Goal: Transaction & Acquisition: Download file/media

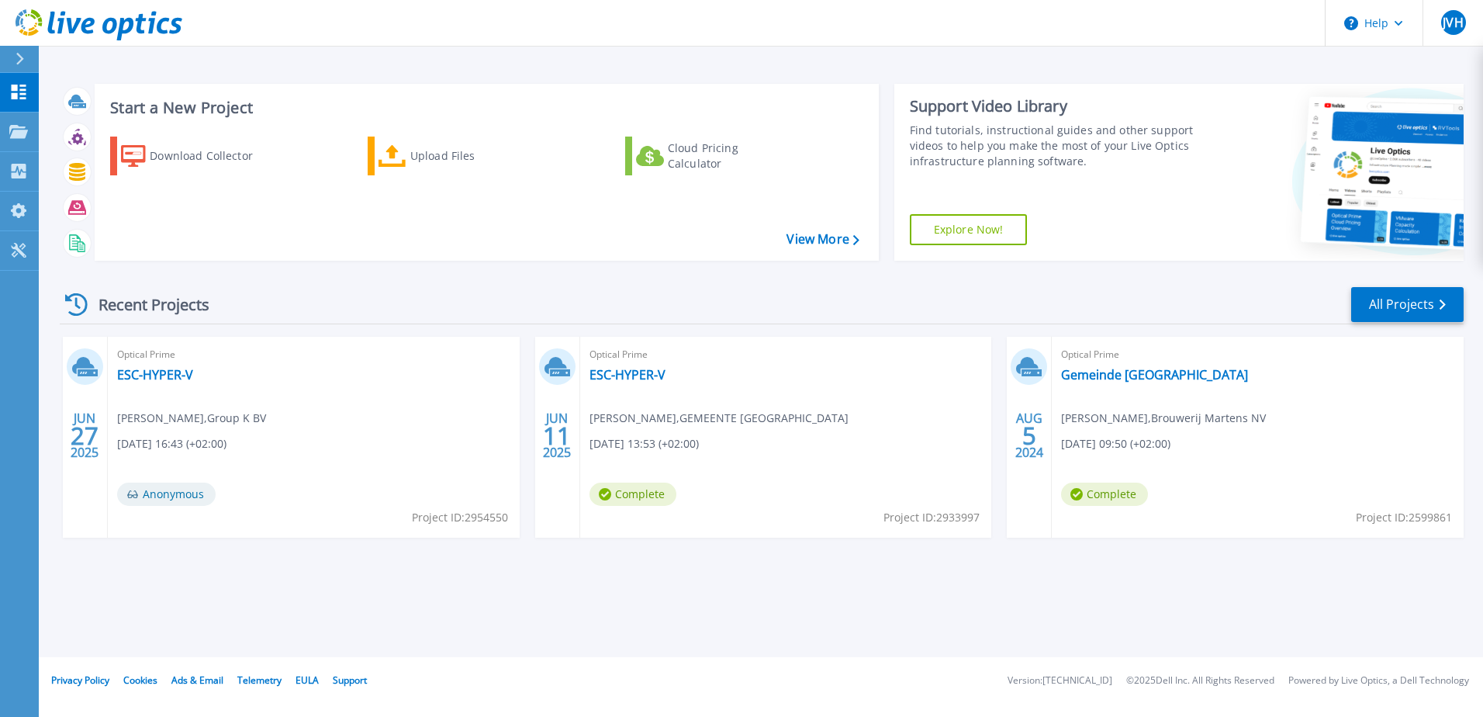
click at [1237, 633] on div "Start a New Project Download Collector Upload Files Cloud Pricing Calculator Vi…" at bounding box center [761, 328] width 1445 height 657
click at [202, 161] on div "Download Collector" at bounding box center [212, 155] width 124 height 31
click at [175, 155] on div "Download Collector" at bounding box center [212, 155] width 124 height 31
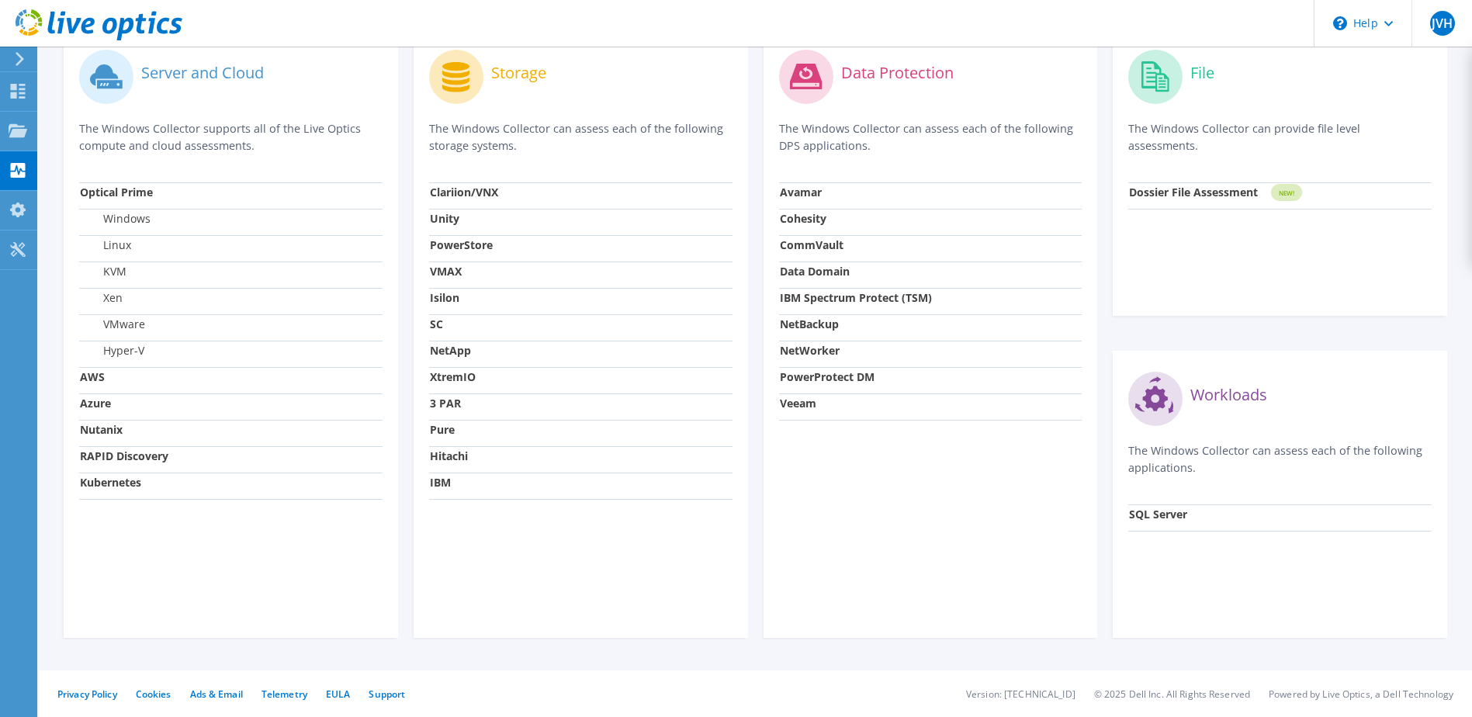
scroll to position [25, 0]
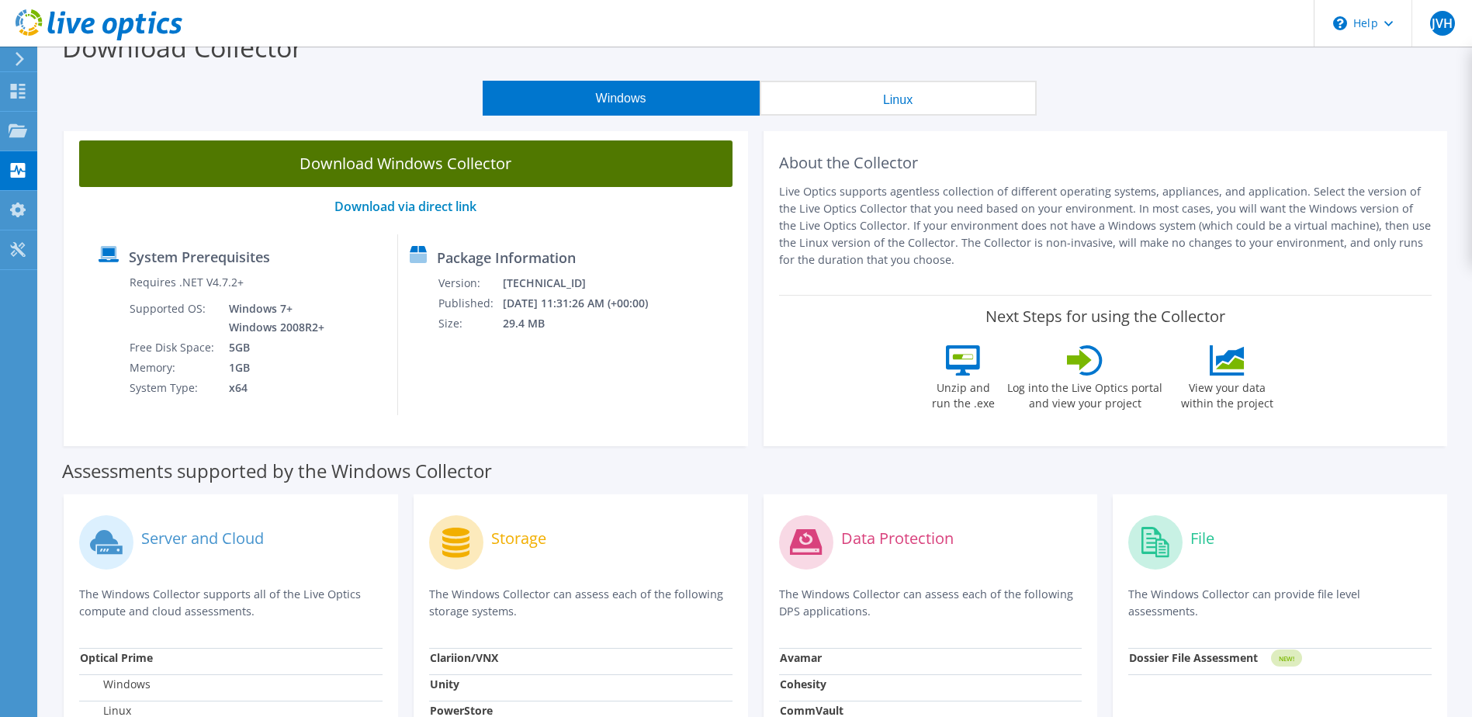
click at [441, 166] on link "Download Windows Collector" at bounding box center [405, 163] width 653 height 47
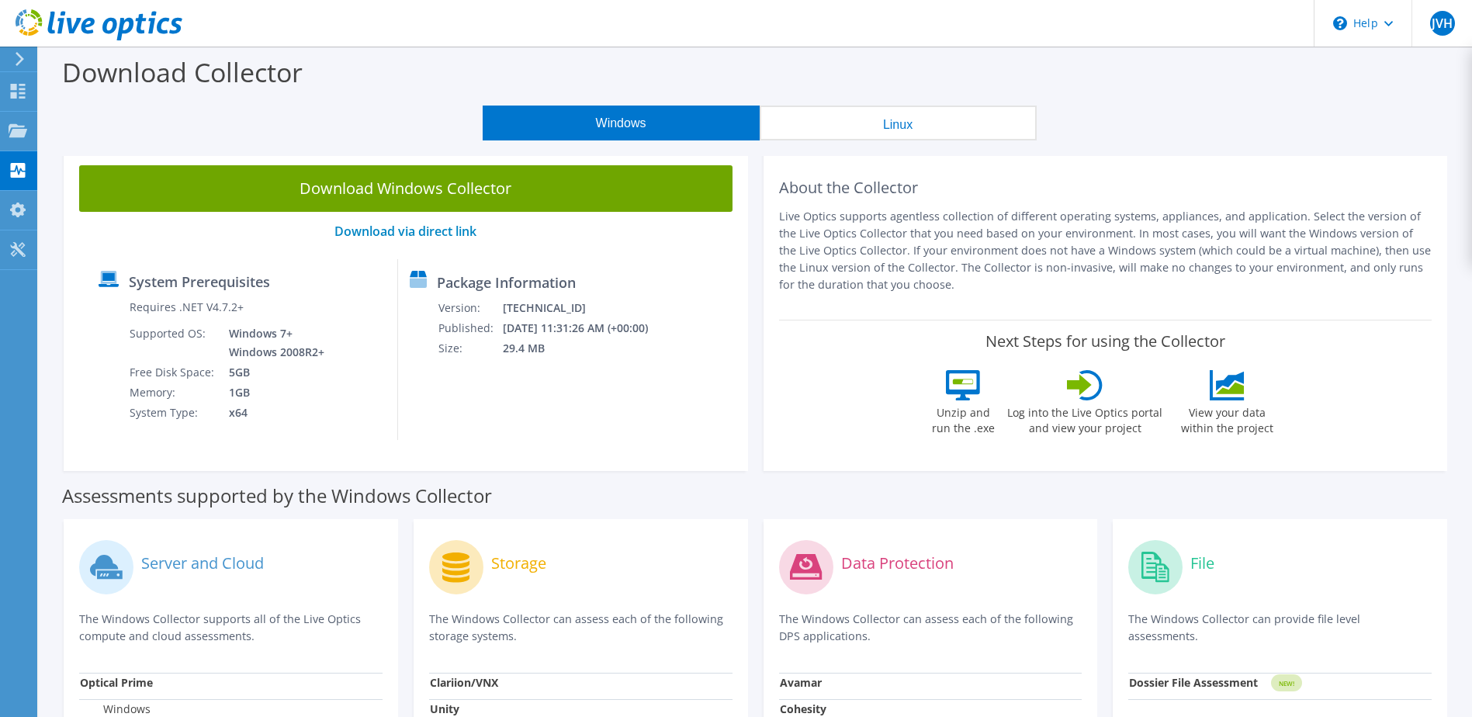
click at [1204, 279] on p "Live Optics supports agentless collection of different operating systems, appli…" at bounding box center [1105, 250] width 653 height 85
drag, startPoint x: 1025, startPoint y: 249, endPoint x: 1067, endPoint y: 251, distance: 42.7
click at [1027, 249] on p "Live Optics supports agentless collection of different operating systems, appli…" at bounding box center [1105, 250] width 653 height 85
click at [1093, 251] on p "Live Optics supports agentless collection of different operating systems, appli…" at bounding box center [1105, 250] width 653 height 85
click at [1382, 22] on div "\n Help" at bounding box center [1362, 23] width 98 height 47
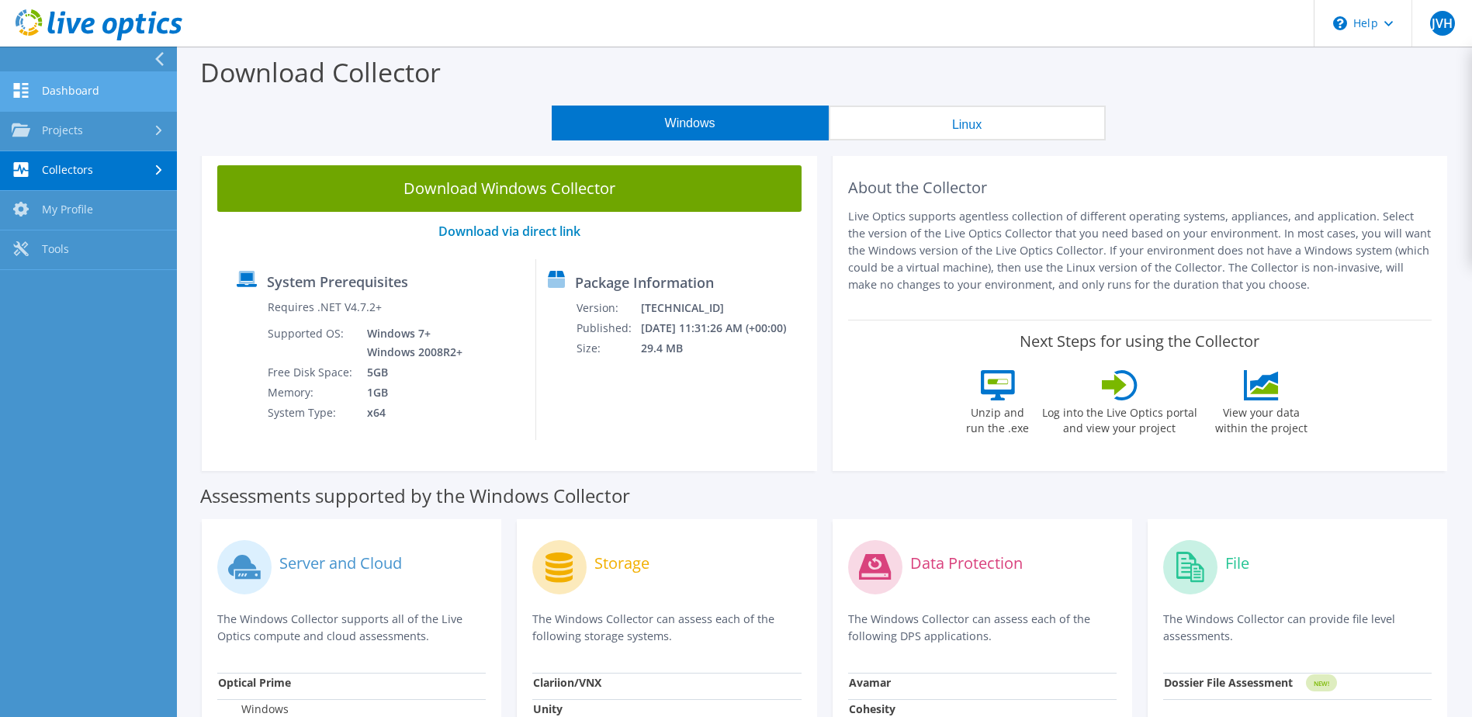
click at [70, 92] on link "Dashboard" at bounding box center [88, 92] width 177 height 40
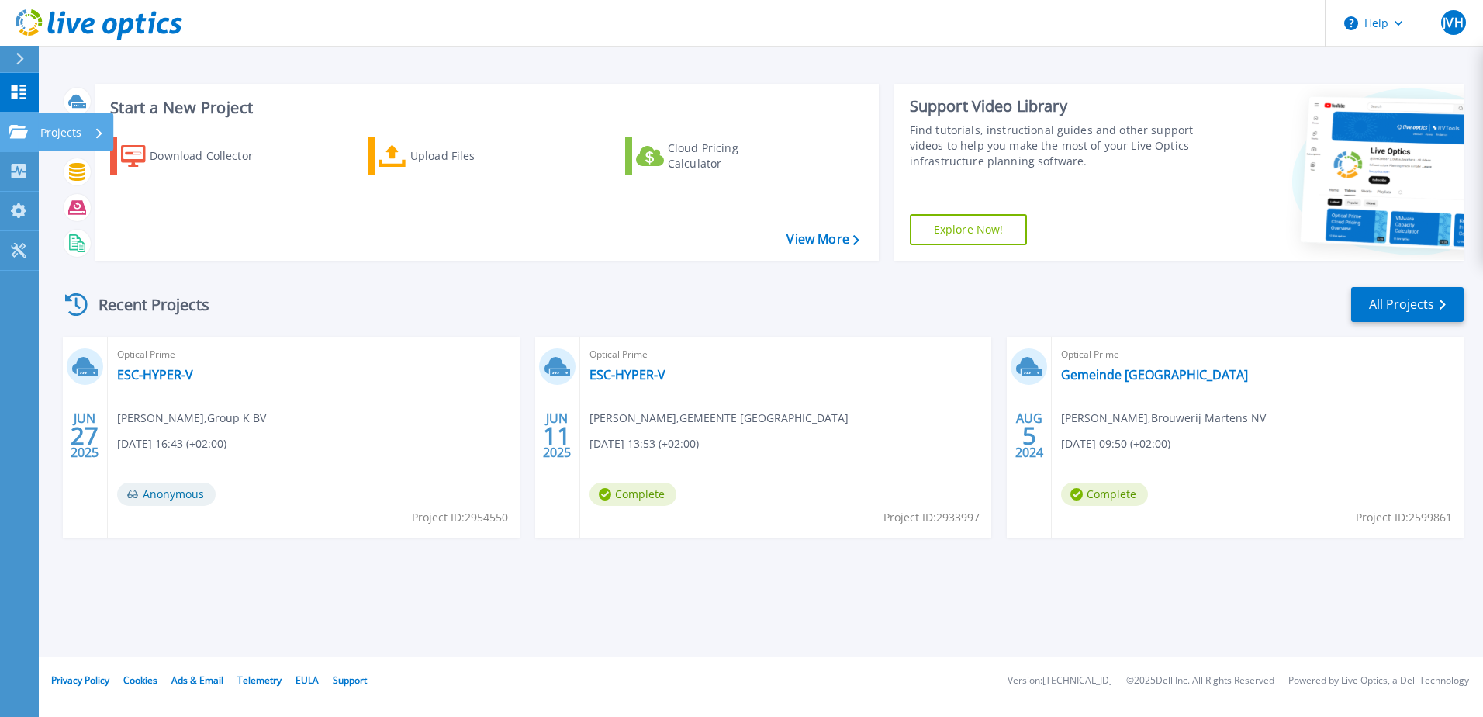
click at [24, 129] on icon at bounding box center [18, 131] width 19 height 13
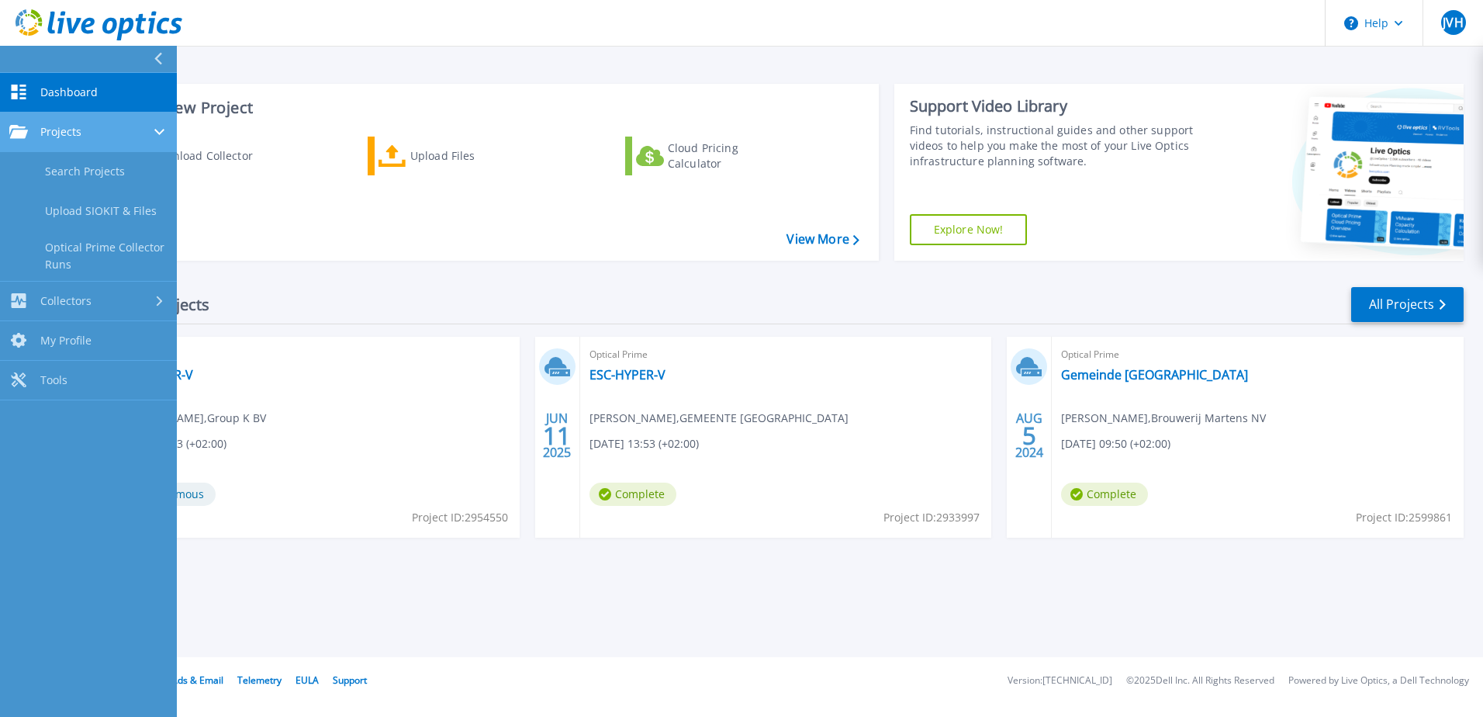
click at [90, 129] on div "Projects" at bounding box center [88, 132] width 158 height 14
click at [88, 168] on link "Search Projects" at bounding box center [88, 172] width 177 height 40
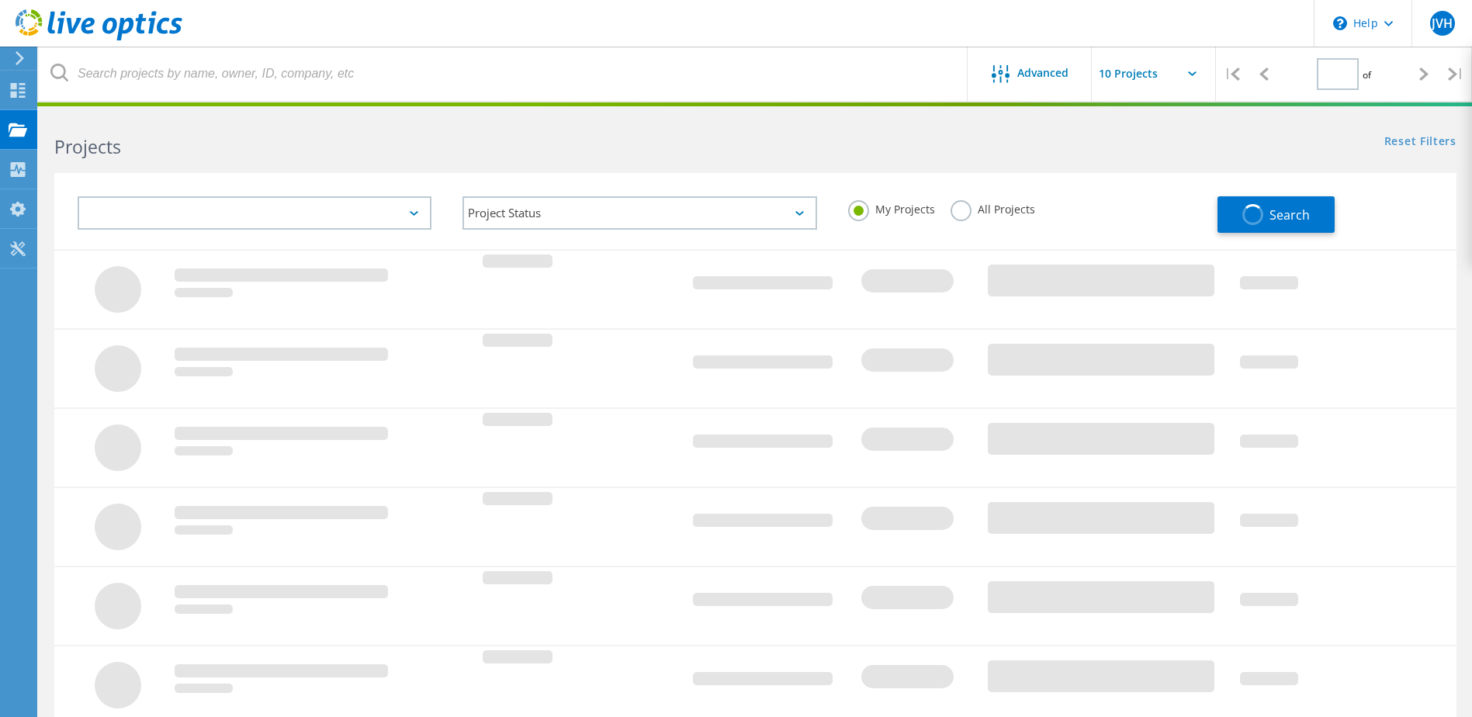
type input "1"
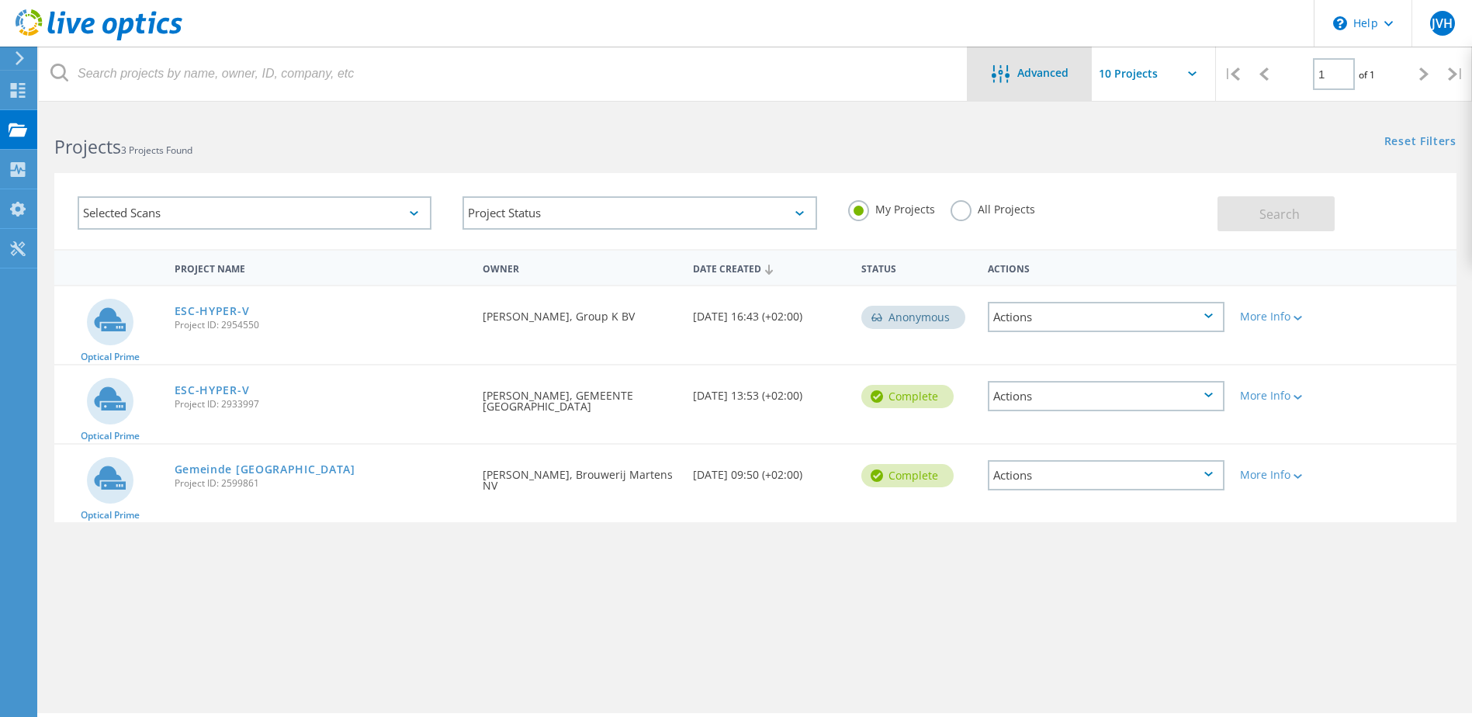
click at [1050, 70] on span "Advanced" at bounding box center [1042, 72] width 51 height 11
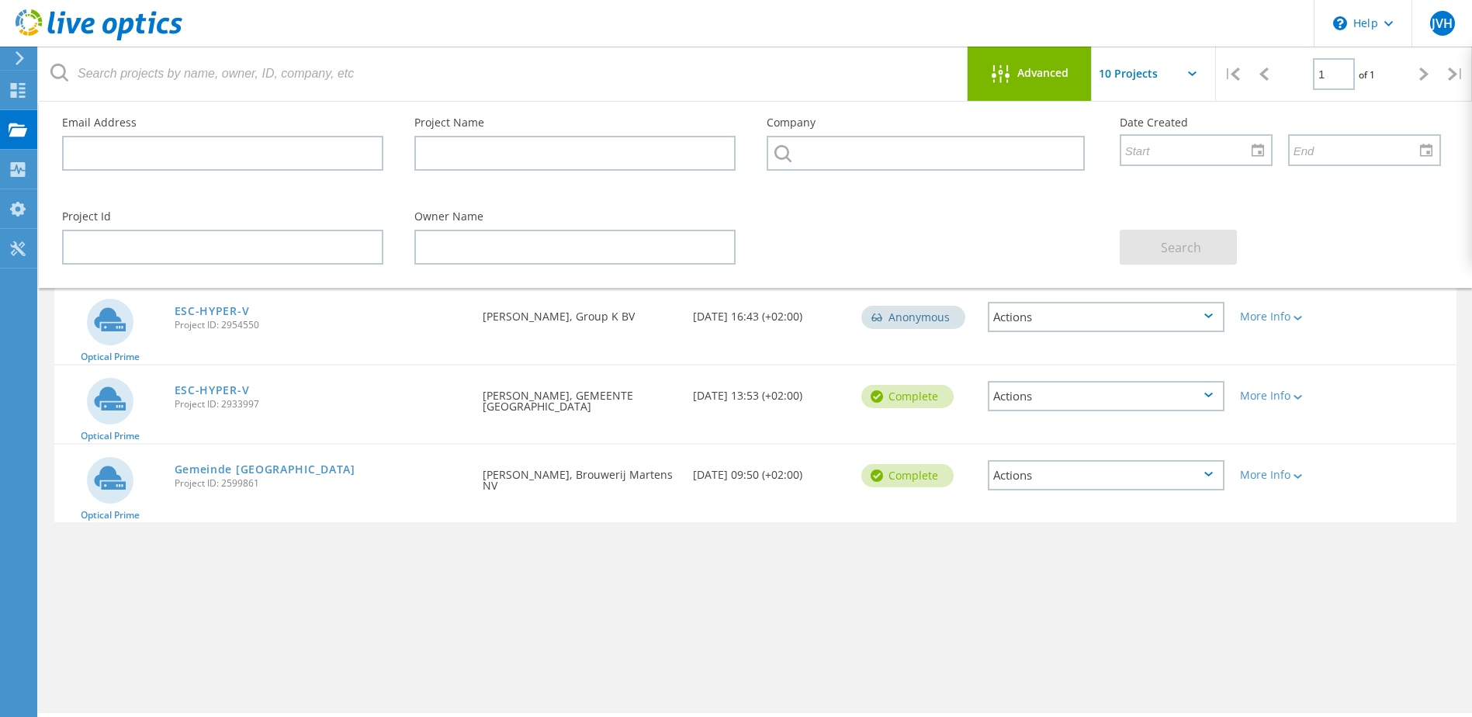
click at [1050, 70] on span "Advanced" at bounding box center [1042, 72] width 51 height 11
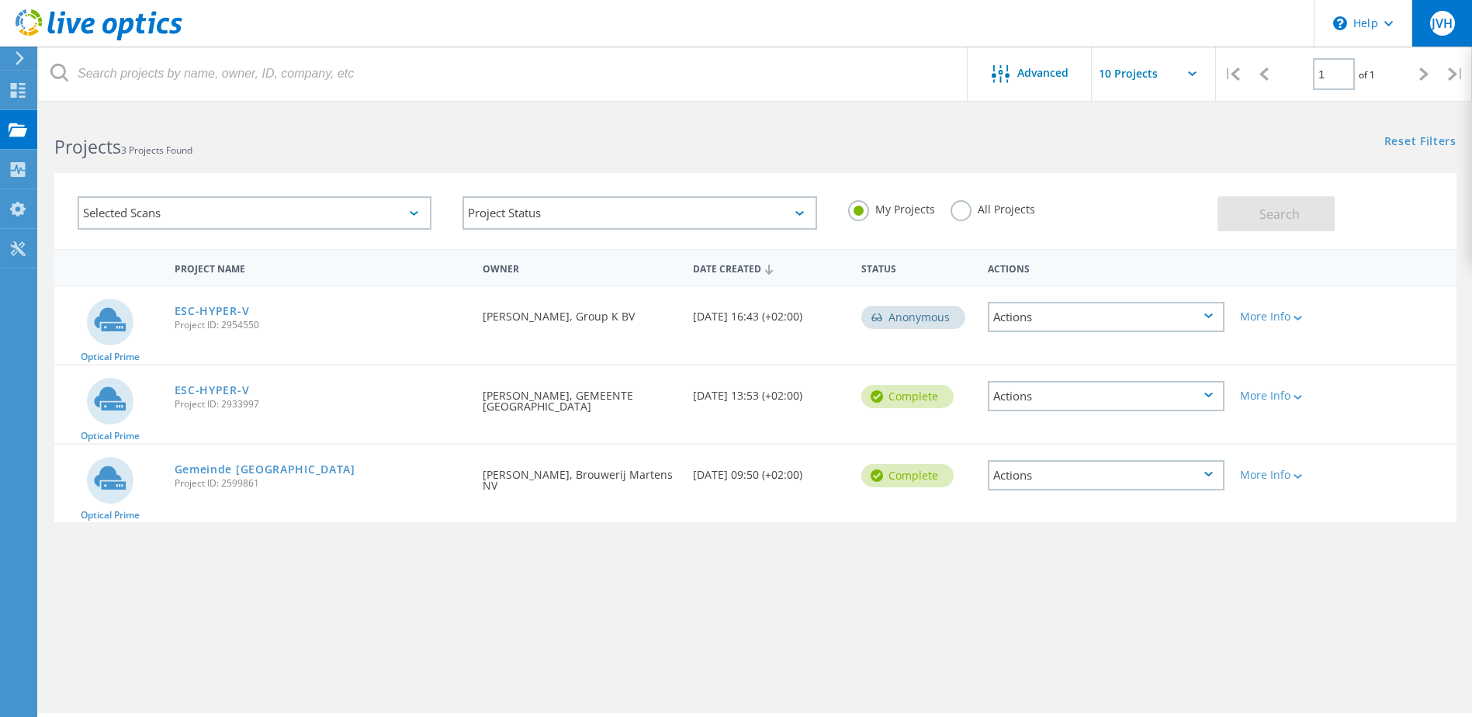
click at [1440, 23] on span "JVH" at bounding box center [1441, 23] width 21 height 12
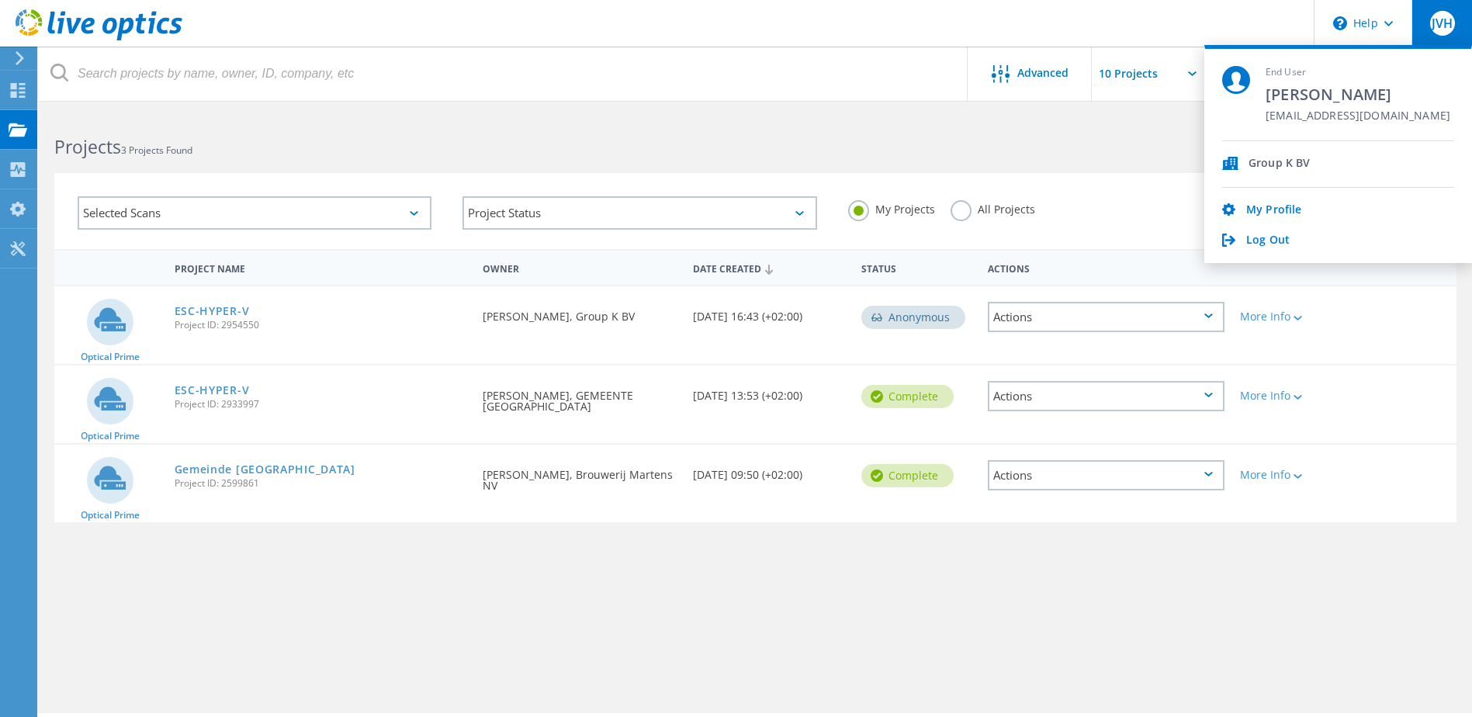
click at [1272, 162] on span "Group K BV" at bounding box center [1278, 164] width 61 height 15
click at [1268, 207] on link "My Profile" at bounding box center [1273, 210] width 55 height 15
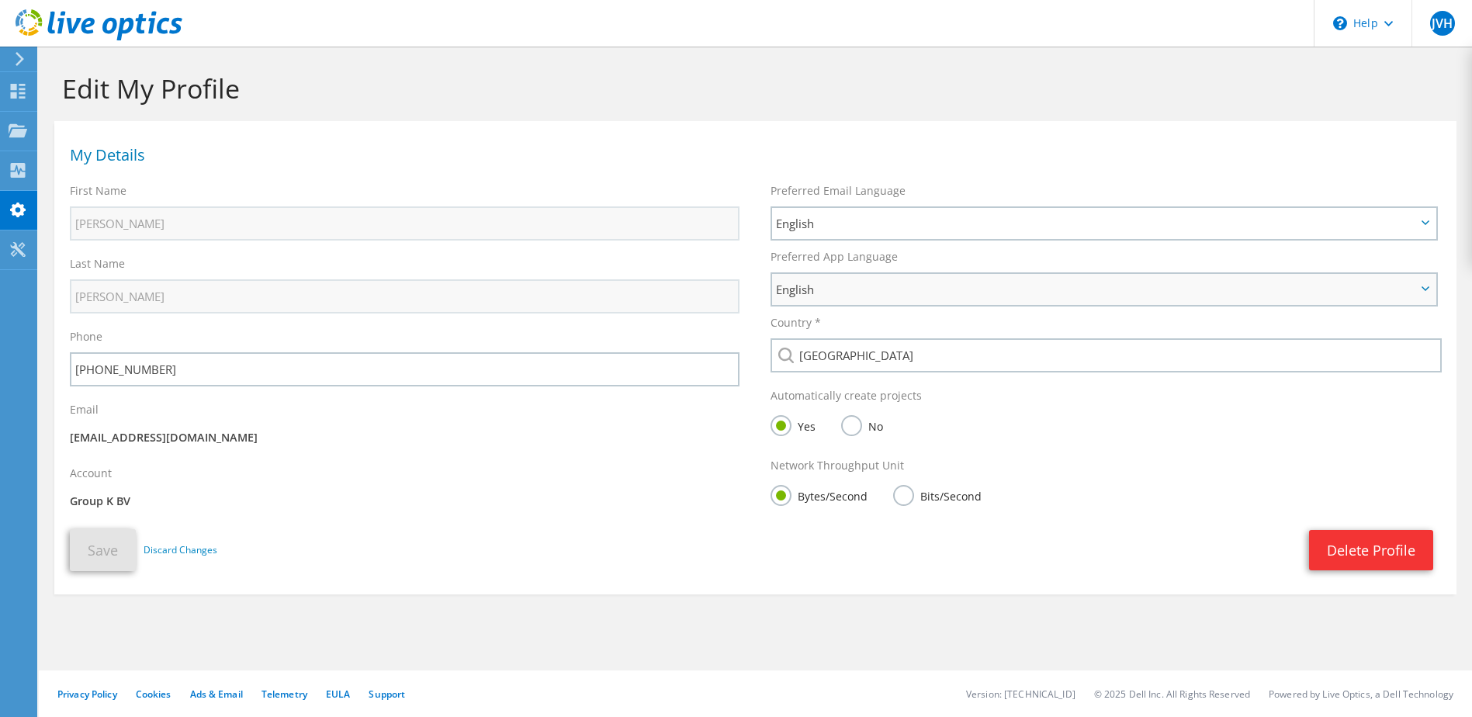
click at [853, 285] on span "English" at bounding box center [1096, 289] width 640 height 19
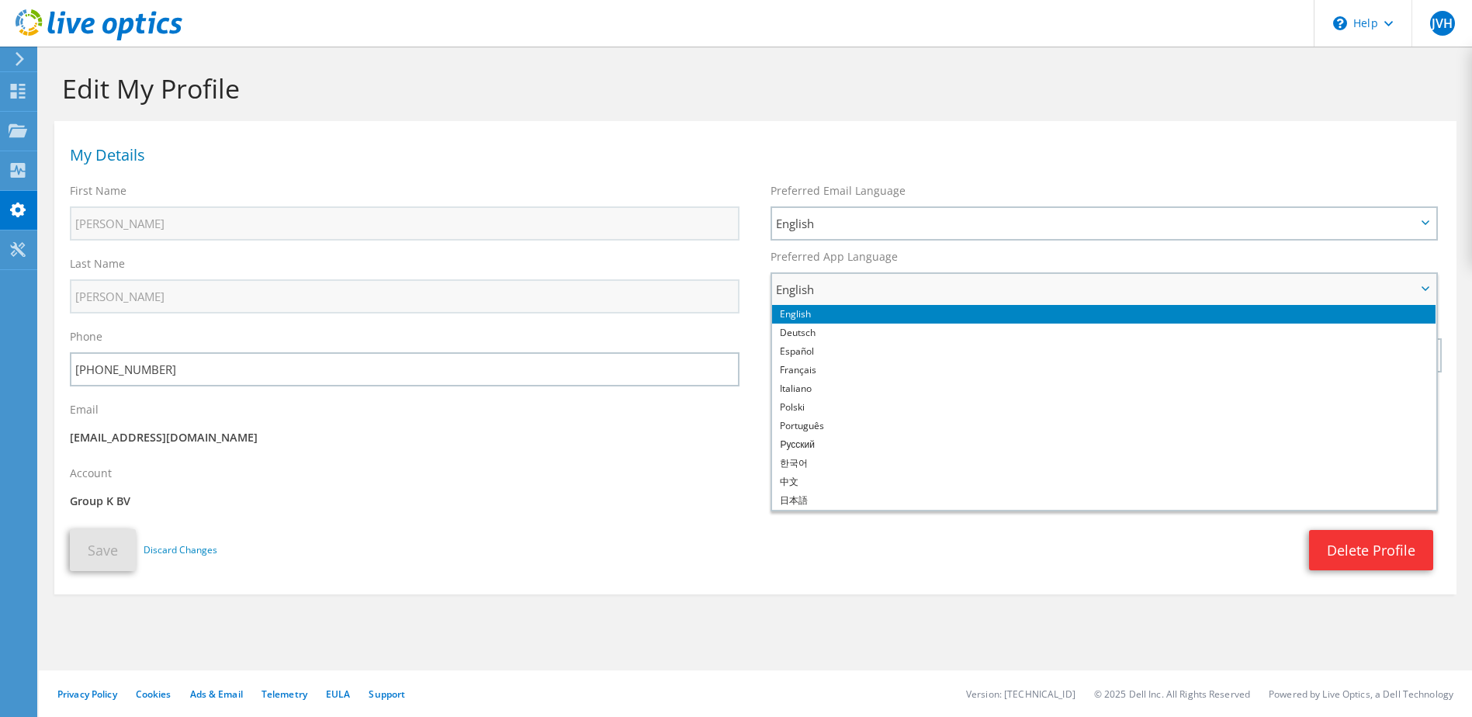
click at [853, 285] on span "English" at bounding box center [1096, 289] width 640 height 19
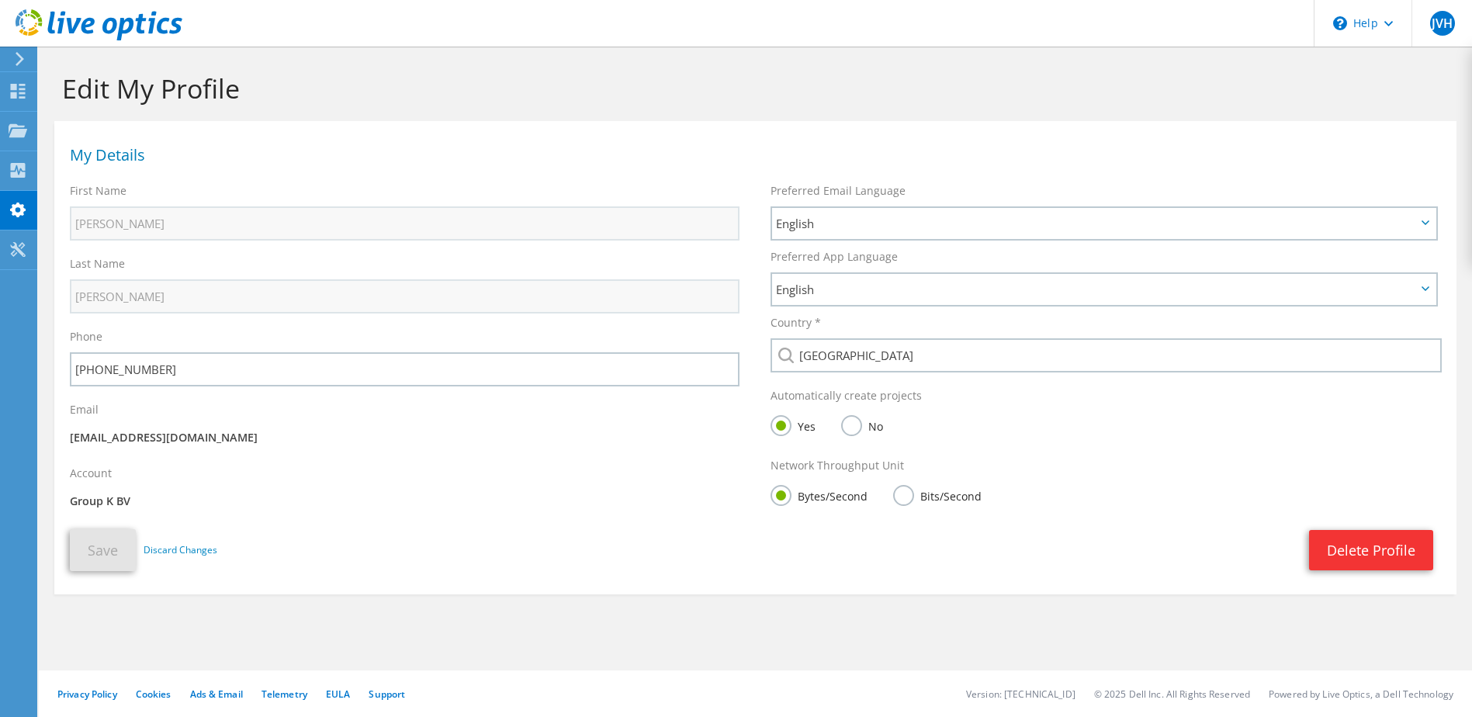
click at [601, 473] on div "Account Group K BV" at bounding box center [404, 490] width 701 height 64
click at [1213, 172] on div "My Details" at bounding box center [755, 152] width 1402 height 47
click at [19, 90] on icon at bounding box center [18, 91] width 19 height 15
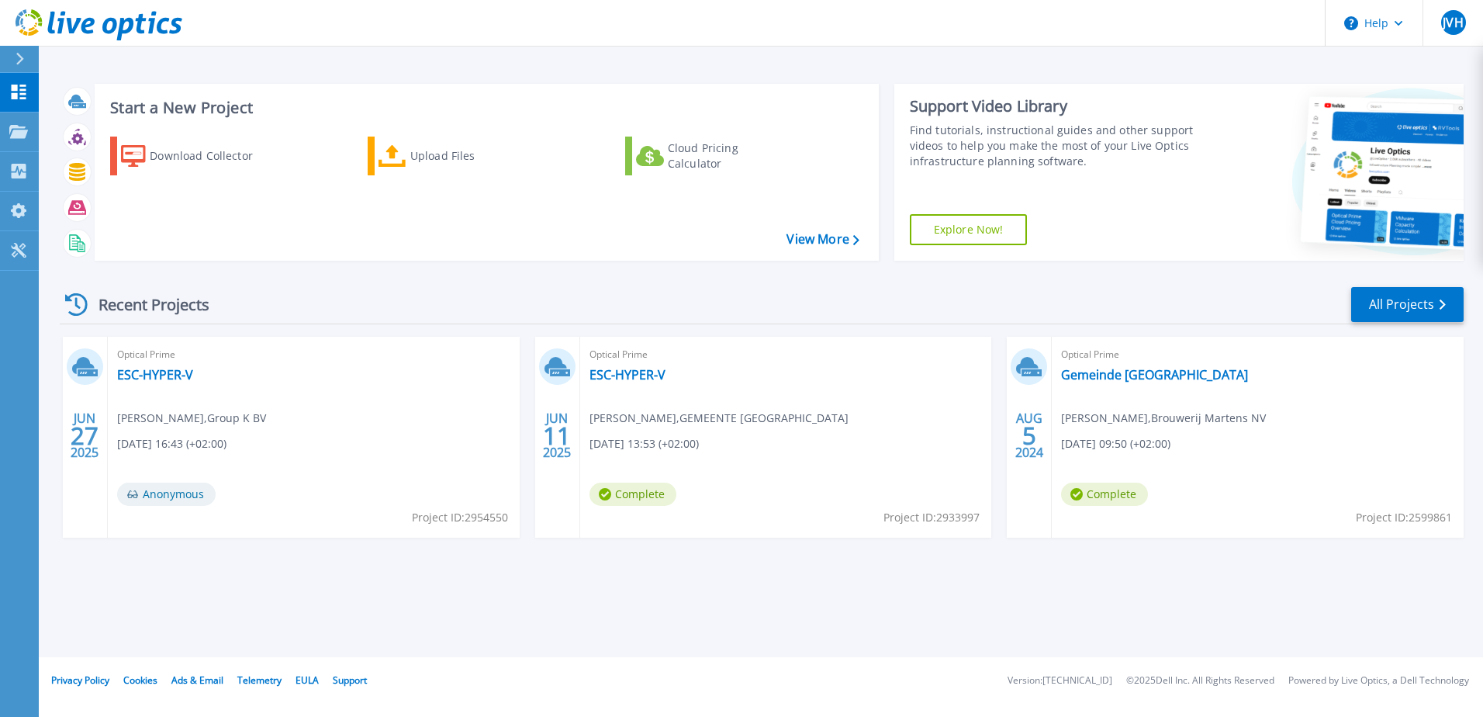
click at [202, 107] on h3 "Start a New Project" at bounding box center [484, 107] width 749 height 17
click at [970, 228] on link "Explore Now!" at bounding box center [969, 229] width 118 height 31
click at [218, 152] on div "Download Collector" at bounding box center [212, 155] width 124 height 31
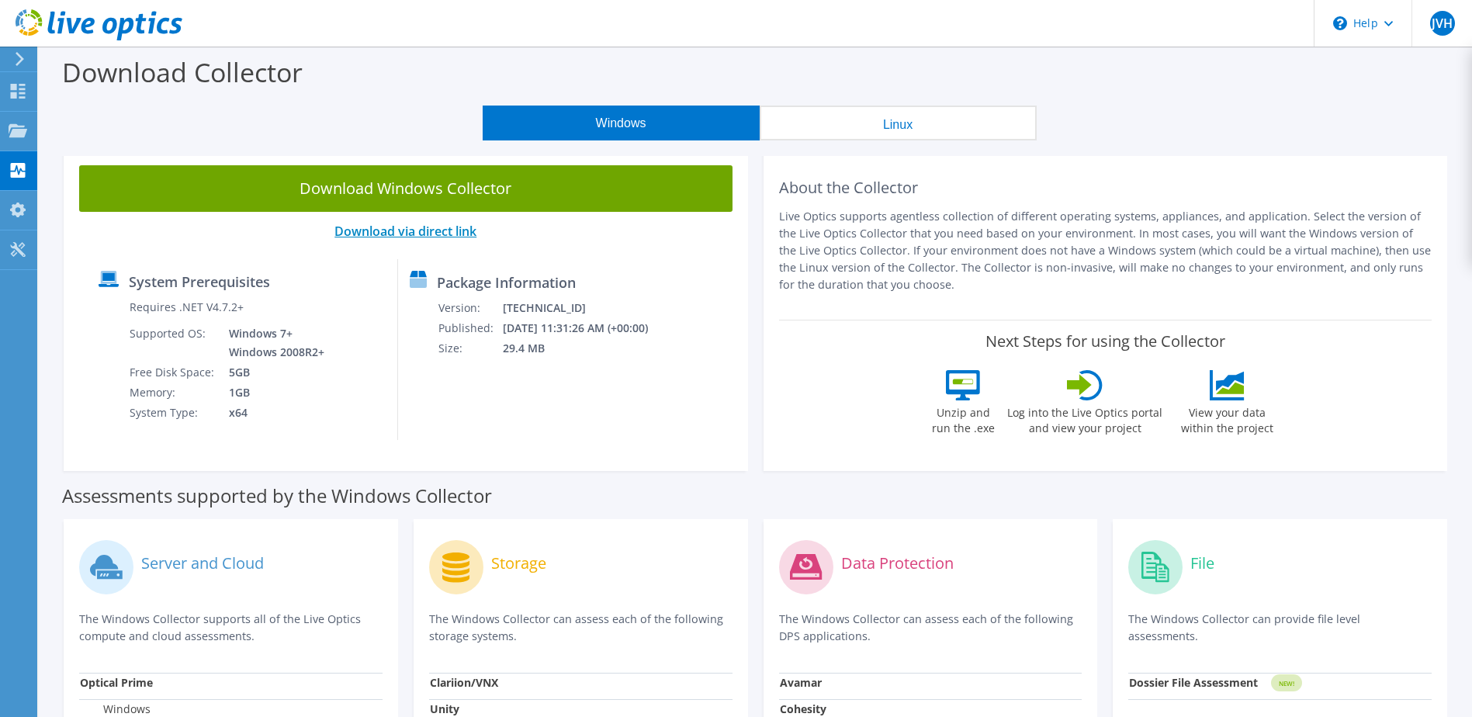
click at [406, 228] on link "Download via direct link" at bounding box center [405, 231] width 142 height 17
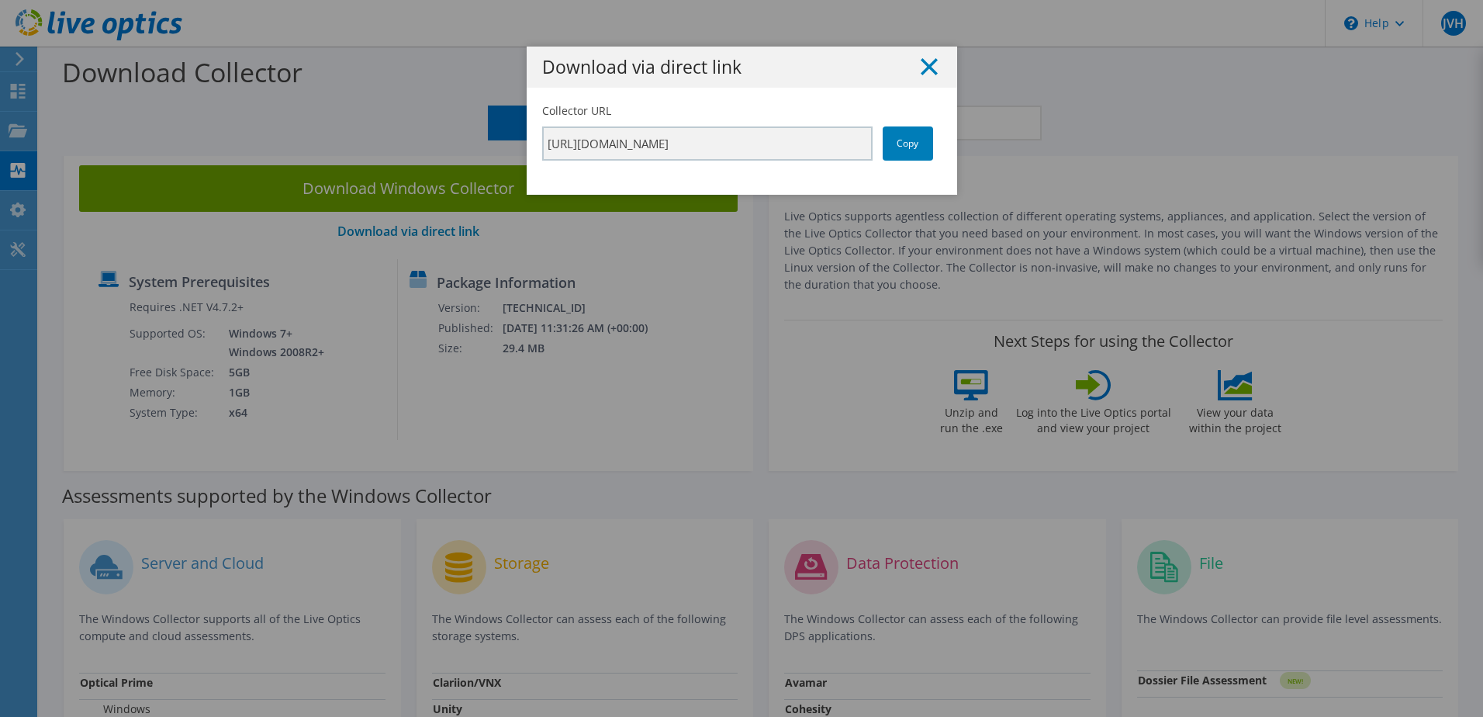
click at [922, 70] on line at bounding box center [930, 67] width 16 height 16
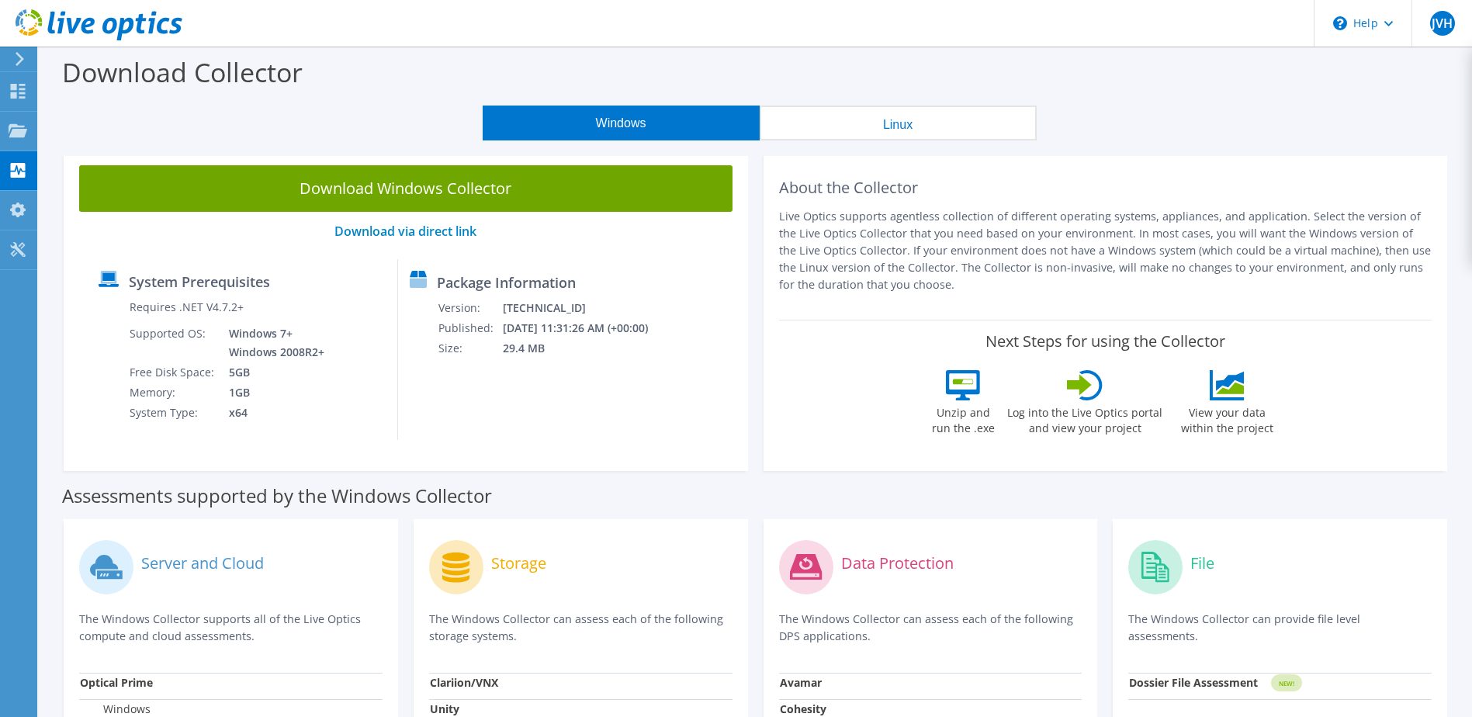
click at [1154, 69] on div "Download Collector" at bounding box center [755, 76] width 1417 height 59
